Goal: Obtain resource: Download file/media

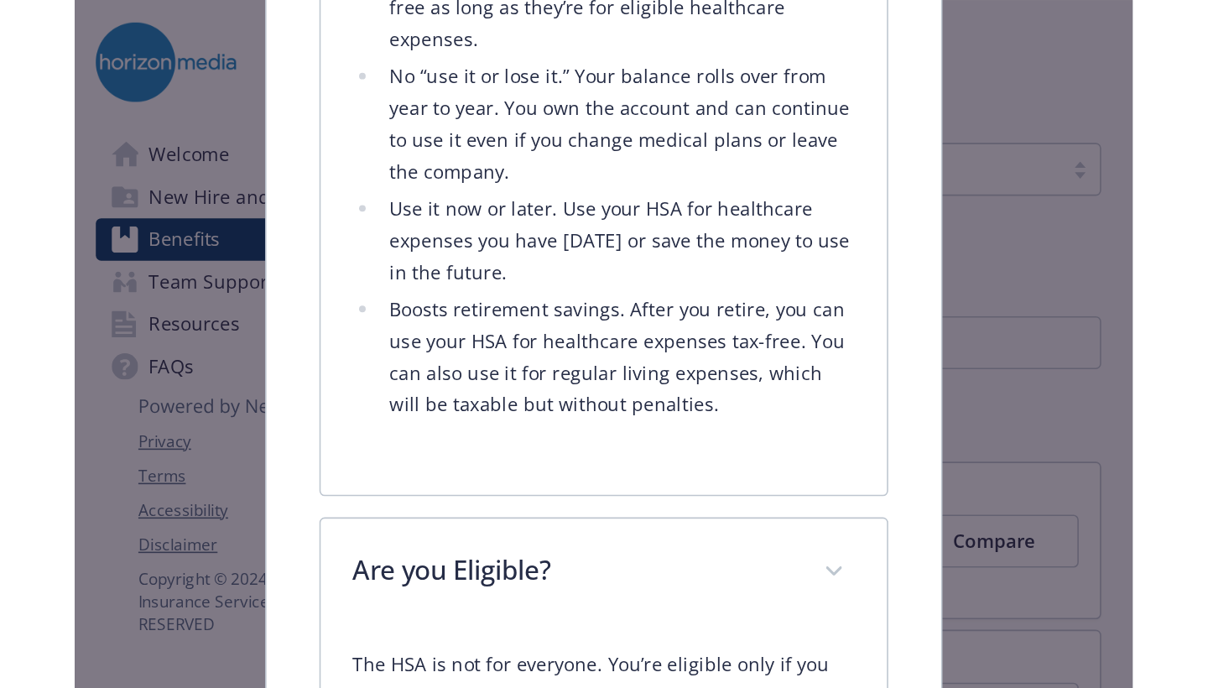
scroll to position [1510, 0]
